Goal: Task Accomplishment & Management: Use online tool/utility

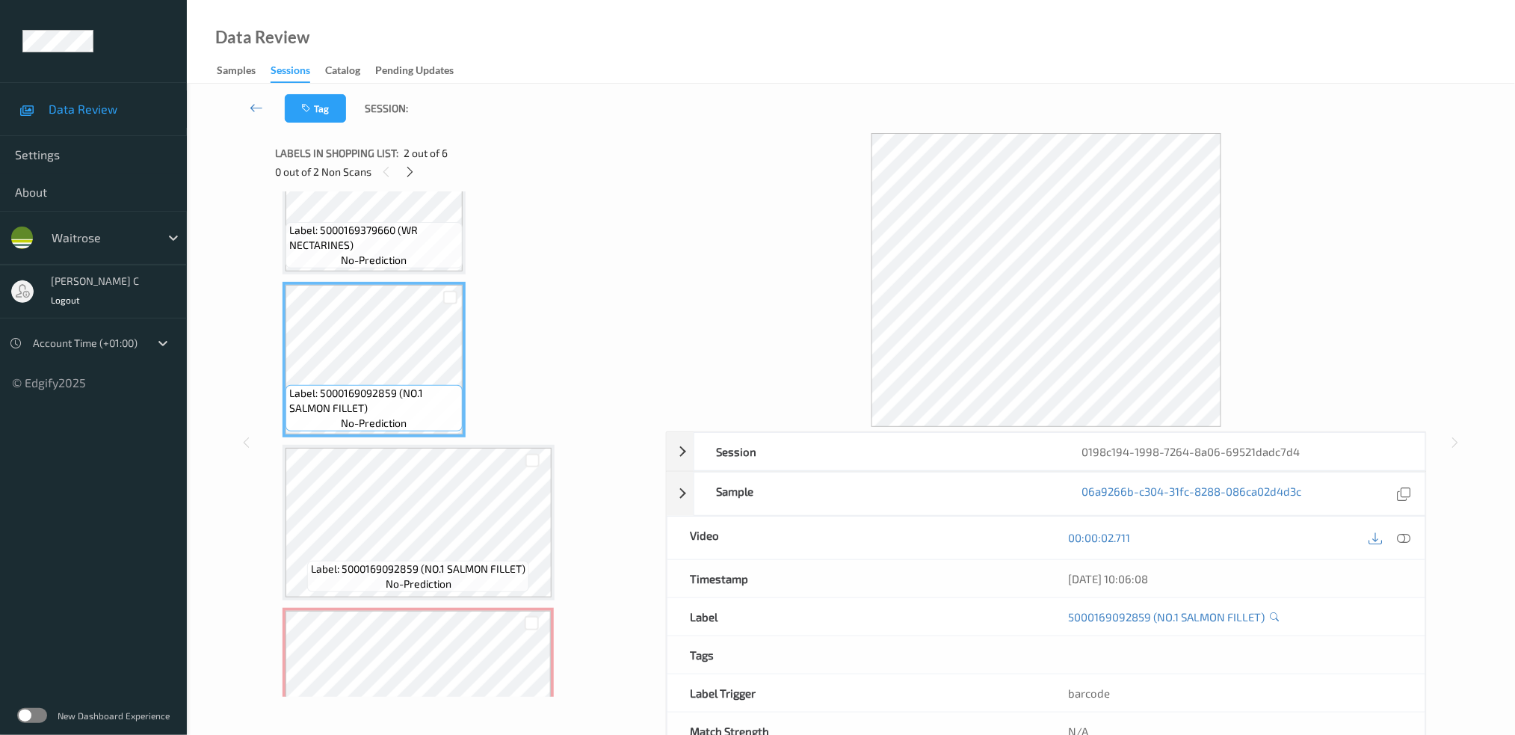
scroll to position [199, 0]
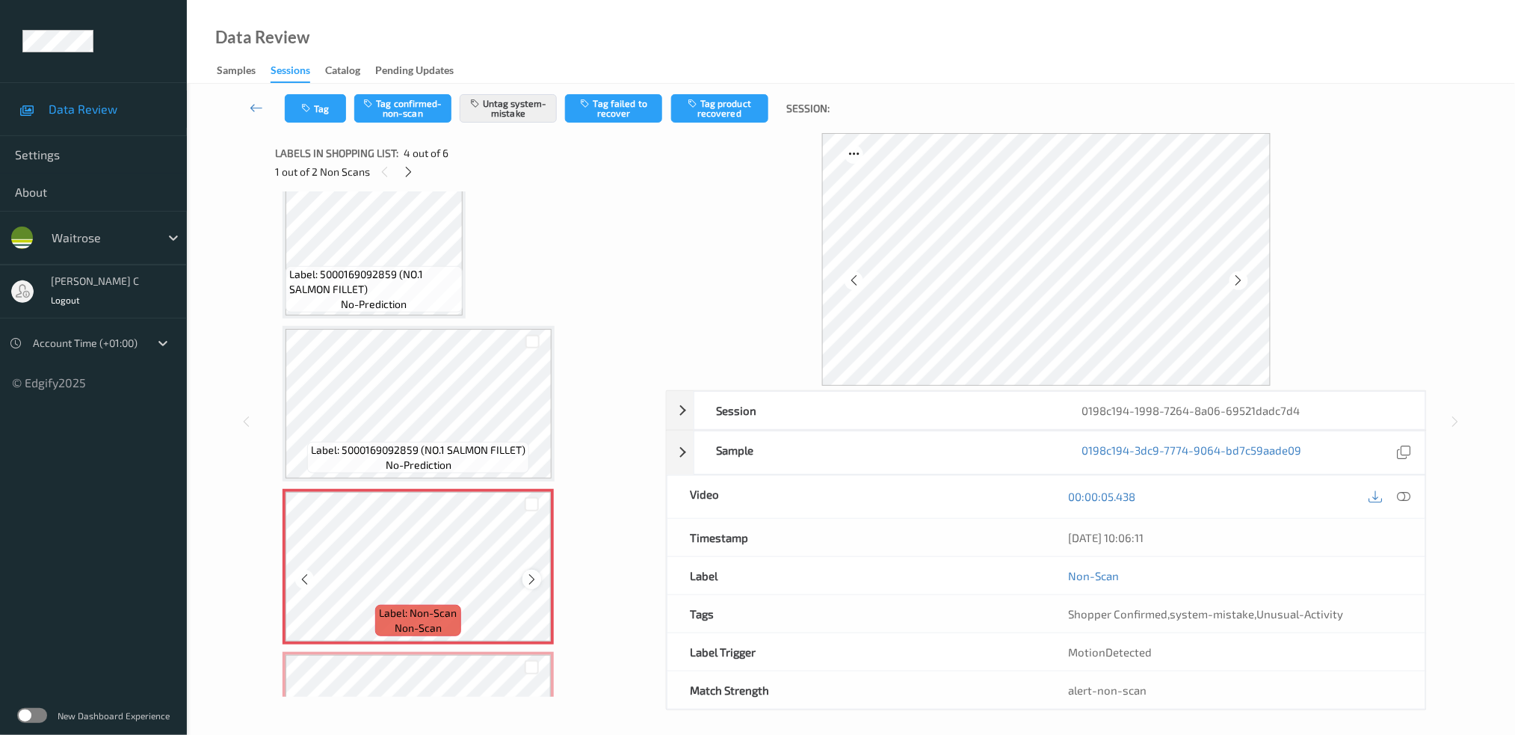
click at [528, 574] on icon at bounding box center [531, 578] width 13 height 13
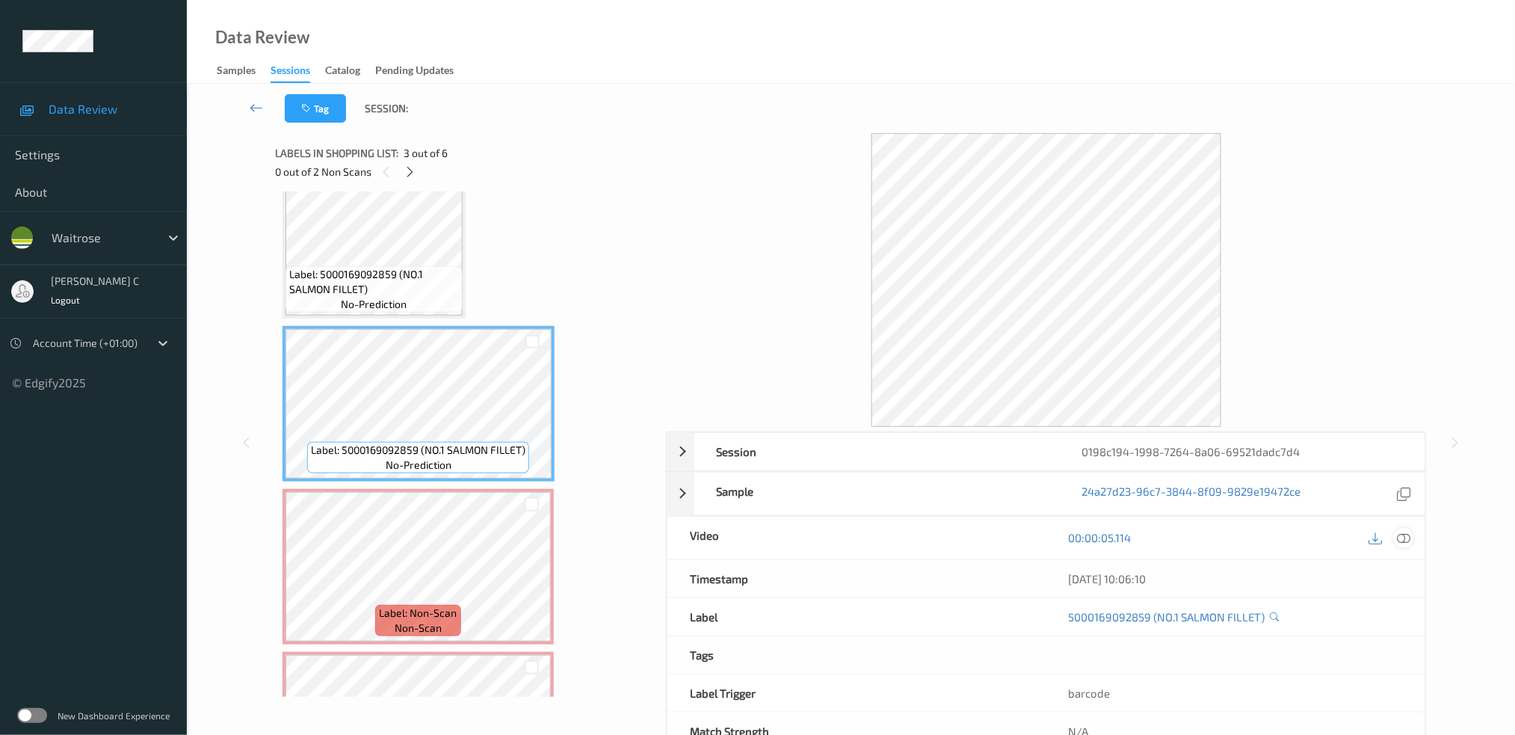
click at [1405, 540] on icon at bounding box center [1403, 537] width 13 height 13
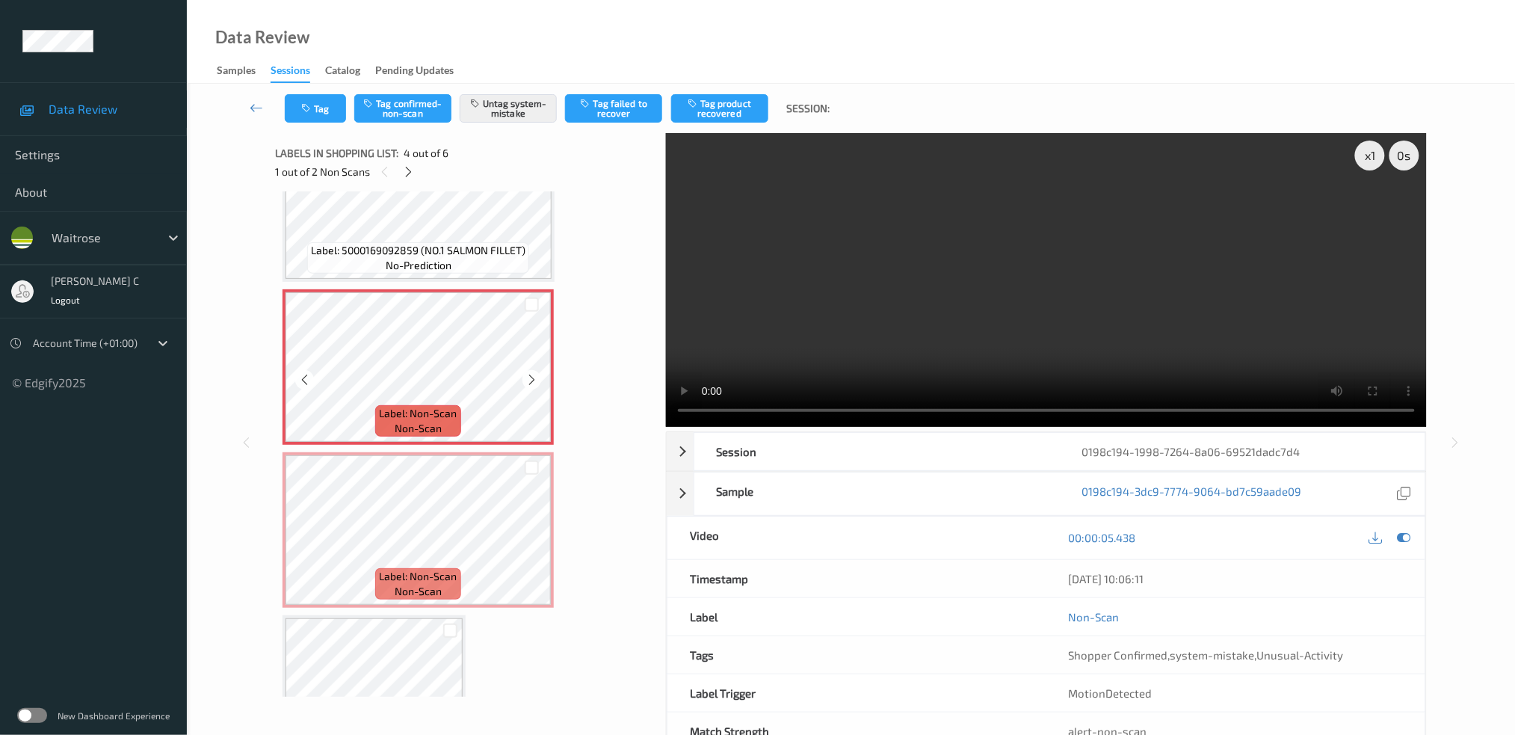
scroll to position [472, 0]
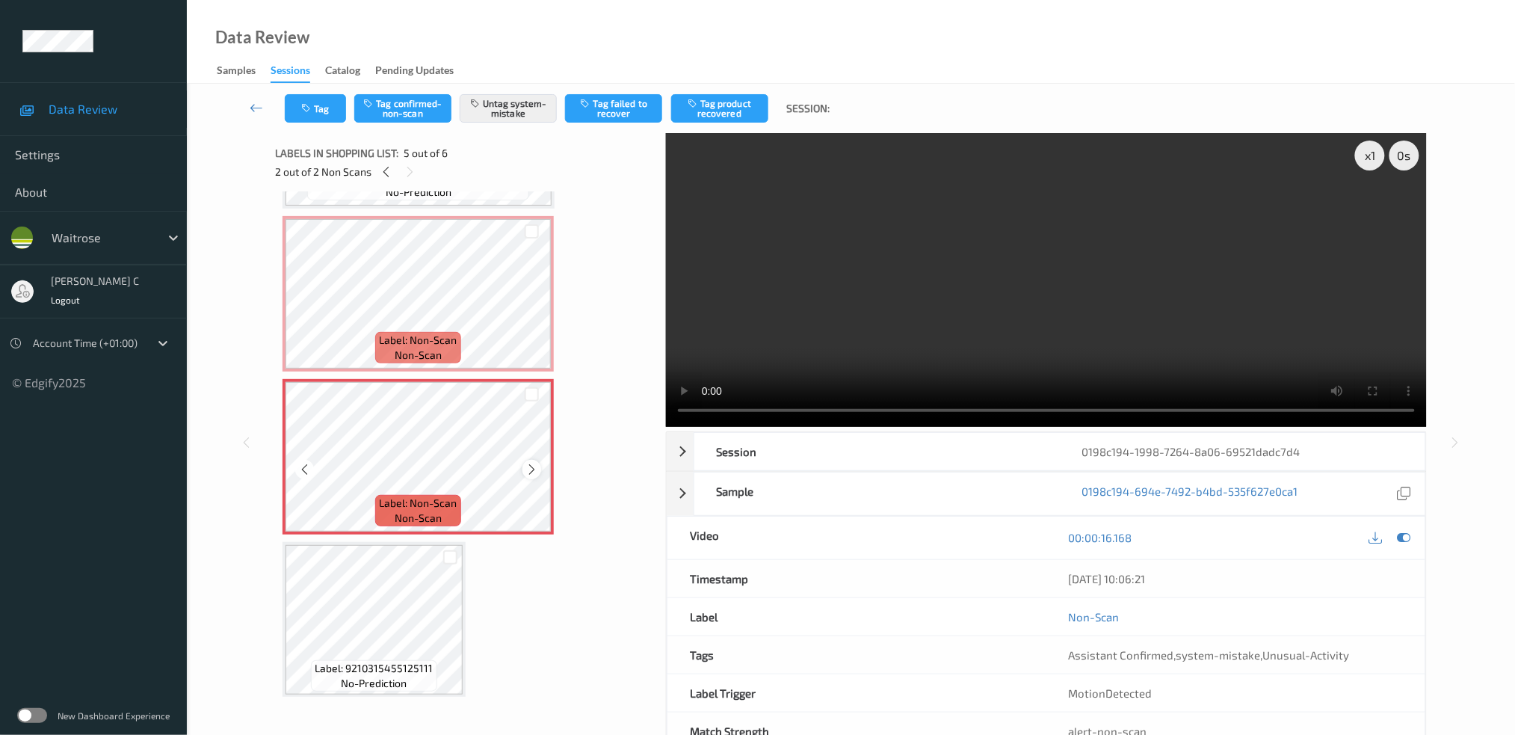
click at [536, 466] on icon at bounding box center [531, 469] width 13 height 13
click at [534, 464] on icon at bounding box center [531, 469] width 13 height 13
